Goal: Navigation & Orientation: Find specific page/section

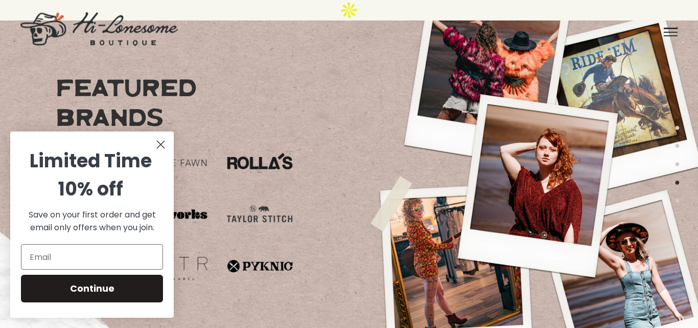
click at [158, 142] on icon "Close dialog" at bounding box center [160, 144] width 7 height 7
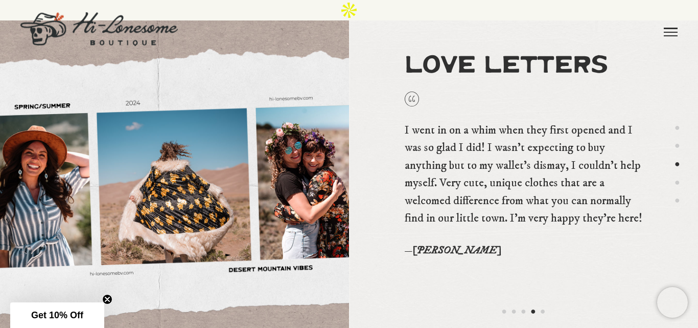
click at [673, 32] on span at bounding box center [671, 32] width 14 height 1
click at [402, 27] on link "About" at bounding box center [404, 25] width 50 height 51
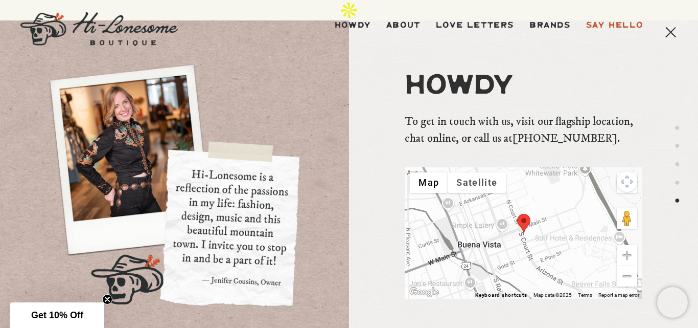
click at [219, 259] on div at bounding box center [174, 184] width 349 height 256
click at [212, 258] on div at bounding box center [174, 184] width 349 height 256
drag, startPoint x: 212, startPoint y: 258, endPoint x: 281, endPoint y: 264, distance: 69.3
click at [281, 264] on div at bounding box center [174, 184] width 349 height 256
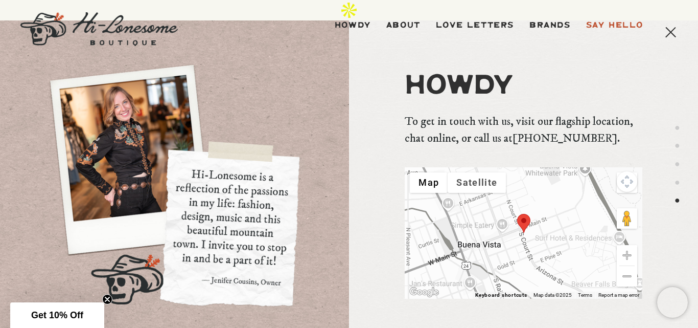
click at [281, 264] on div at bounding box center [174, 184] width 349 height 256
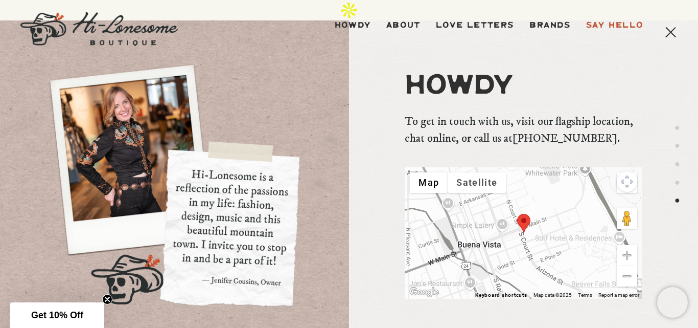
click at [281, 264] on div at bounding box center [174, 184] width 349 height 256
click at [217, 258] on div at bounding box center [174, 184] width 349 height 256
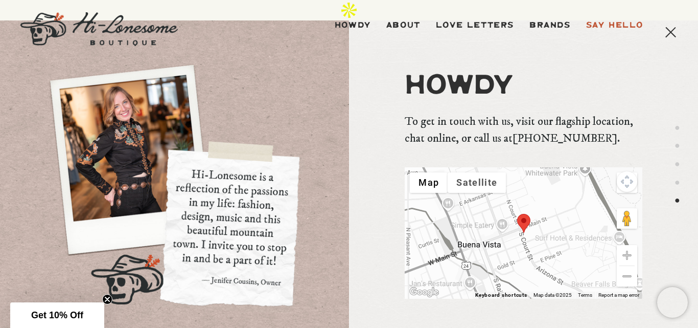
click at [217, 258] on div at bounding box center [174, 184] width 349 height 256
click at [230, 258] on div at bounding box center [174, 184] width 349 height 256
